Goal: Information Seeking & Learning: Learn about a topic

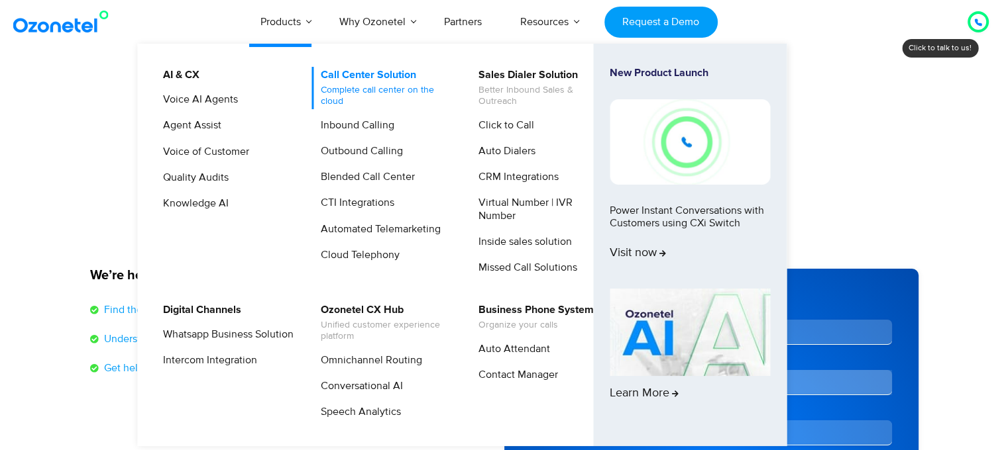
click at [356, 83] on link "Call Center Solution Complete call center on the cloud" at bounding box center [382, 88] width 141 height 42
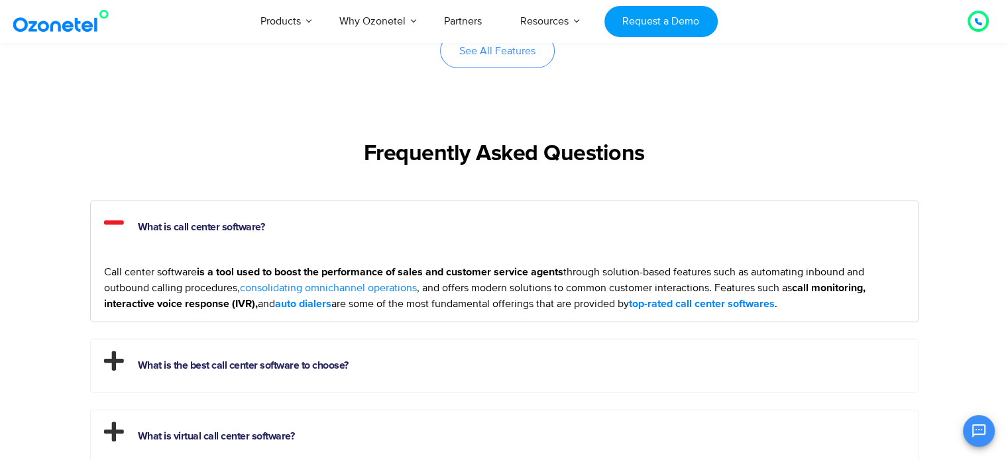
click at [360, 283] on link "consolidating omnichannel operations" at bounding box center [328, 288] width 177 height 16
click at [736, 301] on strong "top-rated call center softwares" at bounding box center [702, 304] width 146 height 11
click at [329, 301] on strong "auto dialers" at bounding box center [303, 304] width 56 height 11
click at [360, 288] on link "consolidating omnichannel operations" at bounding box center [328, 288] width 177 height 16
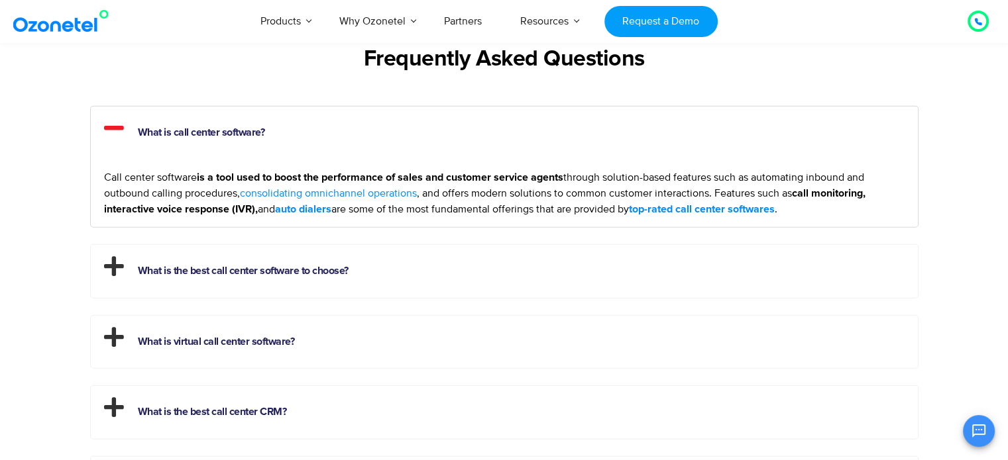
scroll to position [3662, 0]
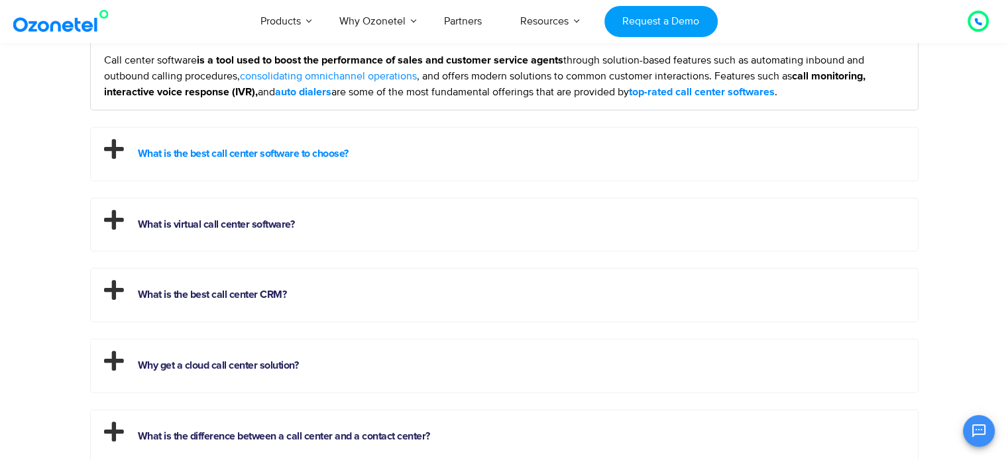
click at [317, 152] on link "What is the best call center software to choose?" at bounding box center [243, 153] width 211 height 11
